Goal: Transaction & Acquisition: Book appointment/travel/reservation

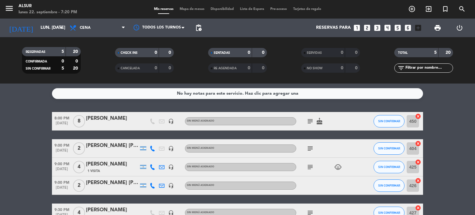
scroll to position [13, 0]
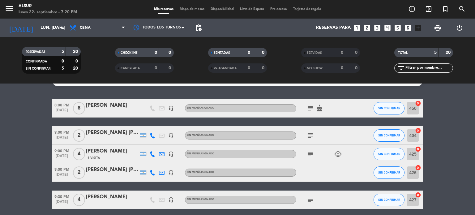
click at [376, 28] on icon "looks_3" at bounding box center [377, 28] width 8 height 8
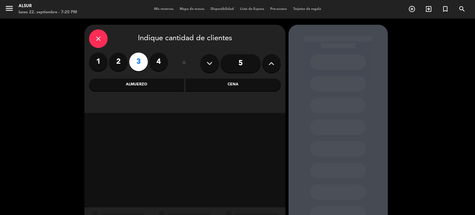
click at [226, 91] on div "close Indique cantidad de clientes 1 2 3 4 ó 5 Almuerzo Cena" at bounding box center [184, 69] width 201 height 88
click at [237, 81] on div "Cena" at bounding box center [232, 84] width 95 height 12
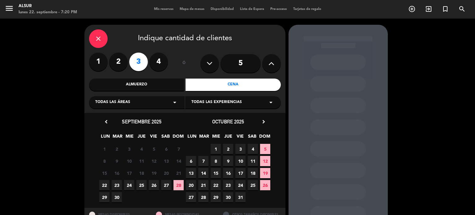
click at [103, 187] on span "22" at bounding box center [104, 185] width 10 height 10
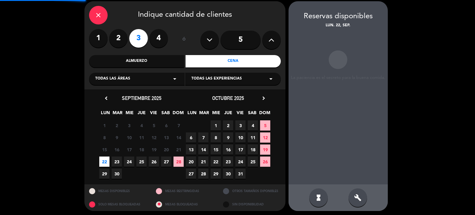
scroll to position [25, 0]
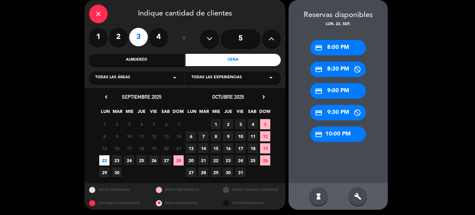
click at [352, 85] on div "credit_card 9:00 PM" at bounding box center [338, 90] width 56 height 15
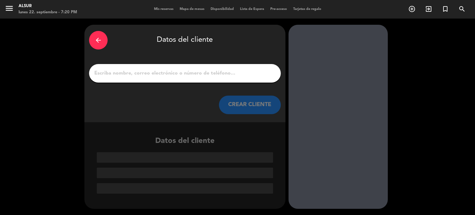
scroll to position [0, 0]
click at [192, 73] on input "1" at bounding box center [185, 73] width 182 height 9
paste input "[PERSON_NAME]"
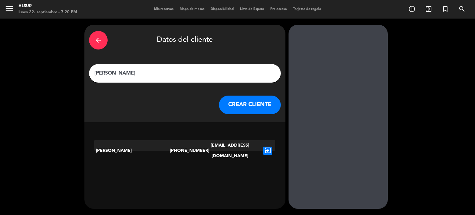
type input "[PERSON_NAME]"
click at [231, 109] on button "CREAR CLIENTE" at bounding box center [250, 104] width 62 height 19
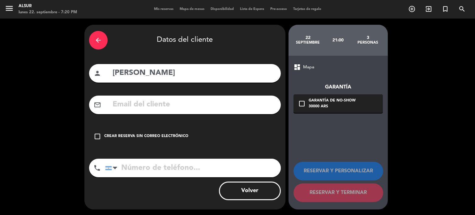
click at [121, 138] on div "Crear reserva sin correo electrónico" at bounding box center [146, 136] width 84 height 6
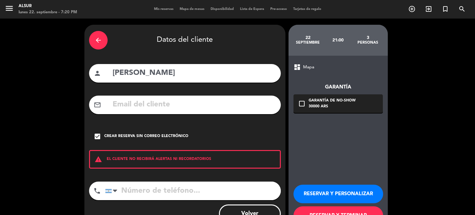
click at [316, 209] on button "RESERVAR Y TERMINAR" at bounding box center [338, 215] width 90 height 19
